Goal: Use online tool/utility: Utilize a website feature to perform a specific function

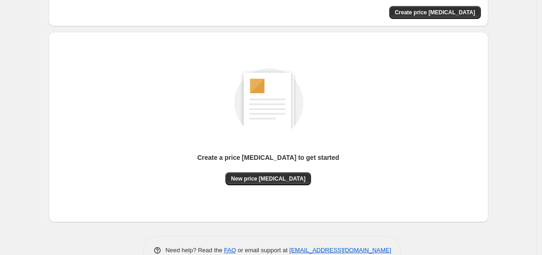
scroll to position [90, 0]
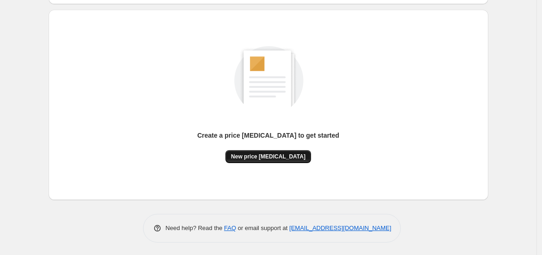
click at [269, 156] on span "New price [MEDICAL_DATA]" at bounding box center [268, 156] width 75 height 7
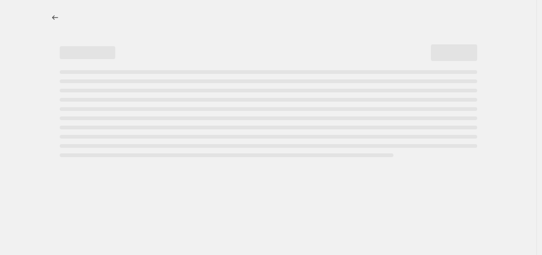
select select "percentage"
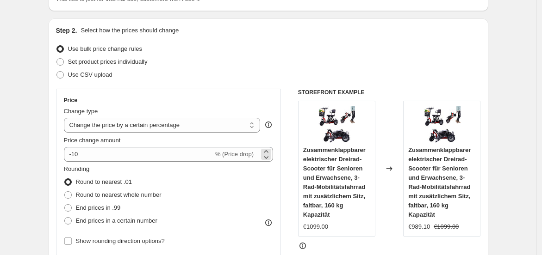
scroll to position [81, 0]
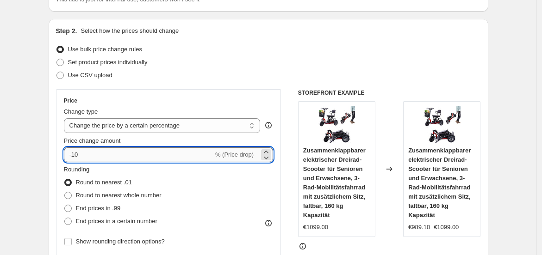
click at [118, 155] on input "-10" at bounding box center [138, 155] width 149 height 15
type input "-1"
type input "-35"
click at [69, 207] on span at bounding box center [67, 208] width 7 height 7
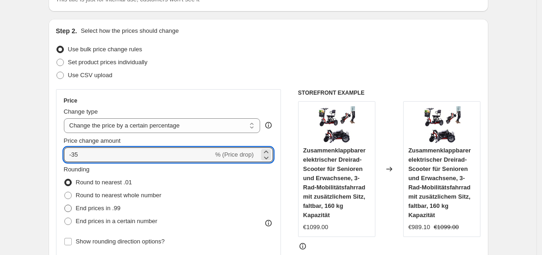
click at [65, 205] on input "End prices in .99" at bounding box center [64, 205] width 0 height 0
radio input "true"
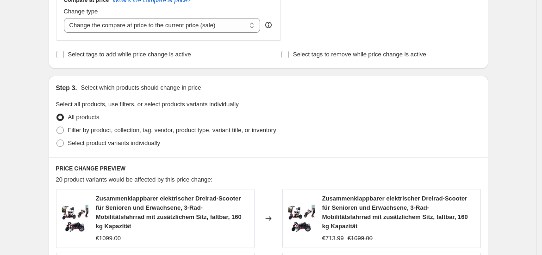
scroll to position [747, 0]
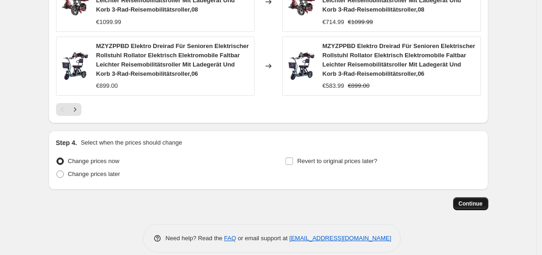
click at [474, 200] on span "Continue" at bounding box center [471, 203] width 24 height 7
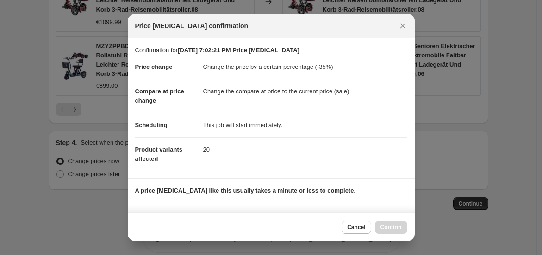
scroll to position [132, 0]
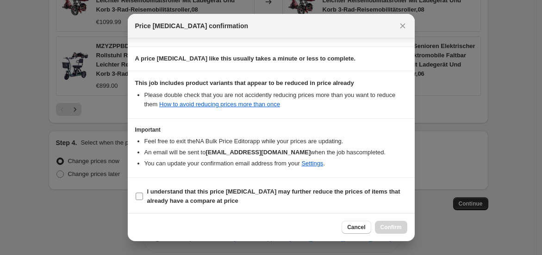
click at [153, 193] on b "I understand that this price change job may further reduce the prices of items …" at bounding box center [273, 196] width 253 height 16
click at [143, 193] on input "I understand that this price change job may further reduce the prices of items …" at bounding box center [139, 196] width 7 height 7
checkbox input "true"
click at [393, 228] on span "Confirm" at bounding box center [390, 227] width 21 height 7
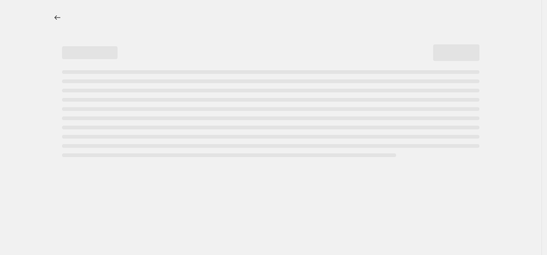
select select "percentage"
